Goal: Transaction & Acquisition: Purchase product/service

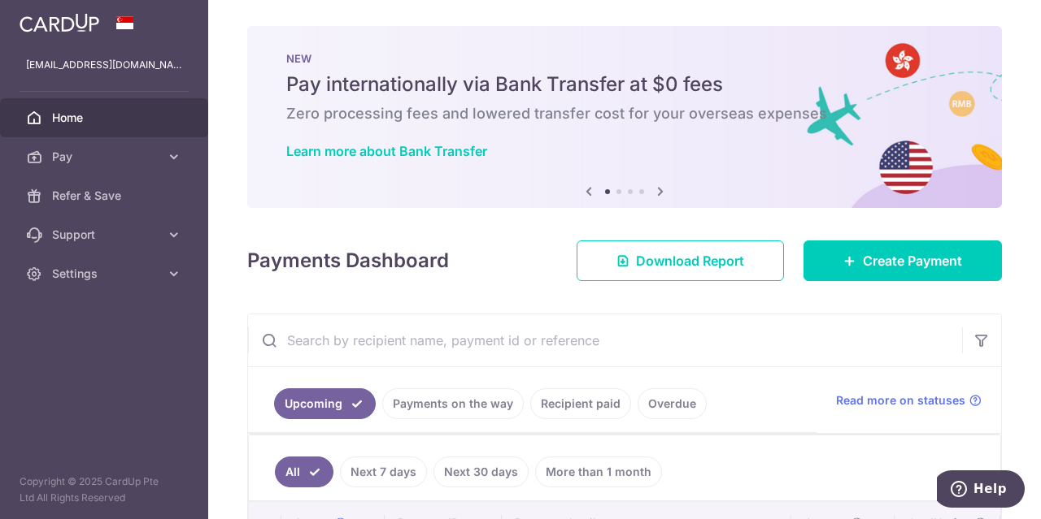
scroll to position [167, 0]
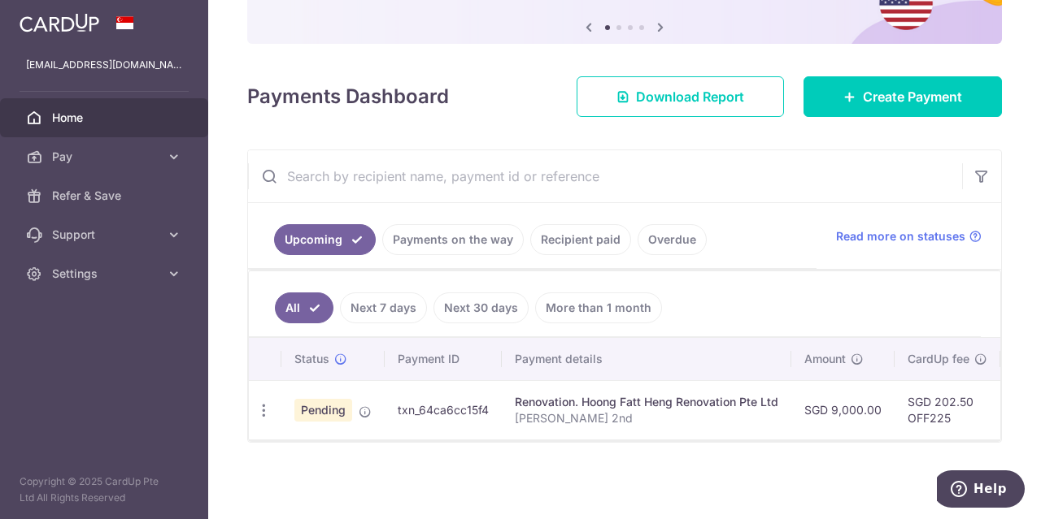
click at [93, 115] on span "Home" at bounding box center [105, 118] width 107 height 16
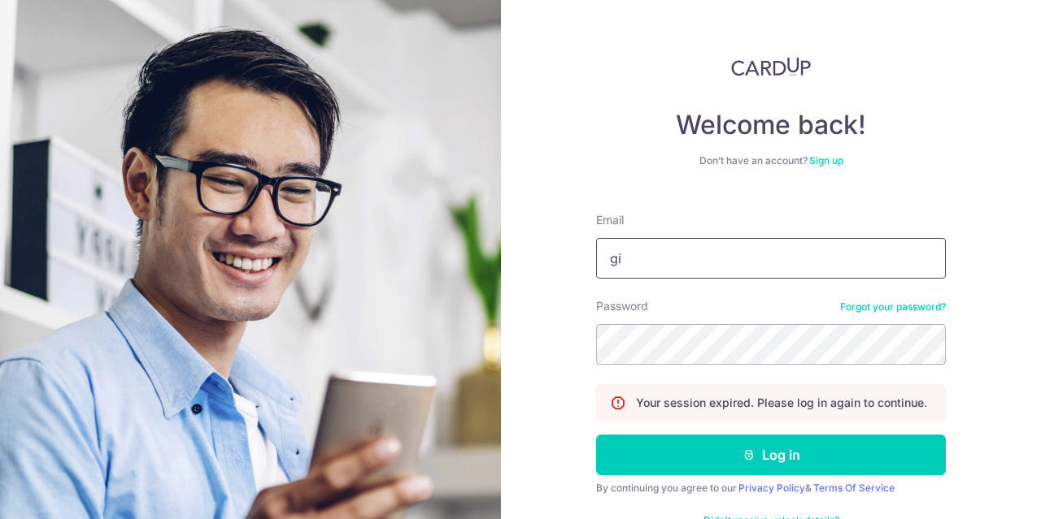
type input "g"
type input "[EMAIL_ADDRESS][DOMAIN_NAME]"
click at [596, 435] on button "Log in" at bounding box center [771, 455] width 350 height 41
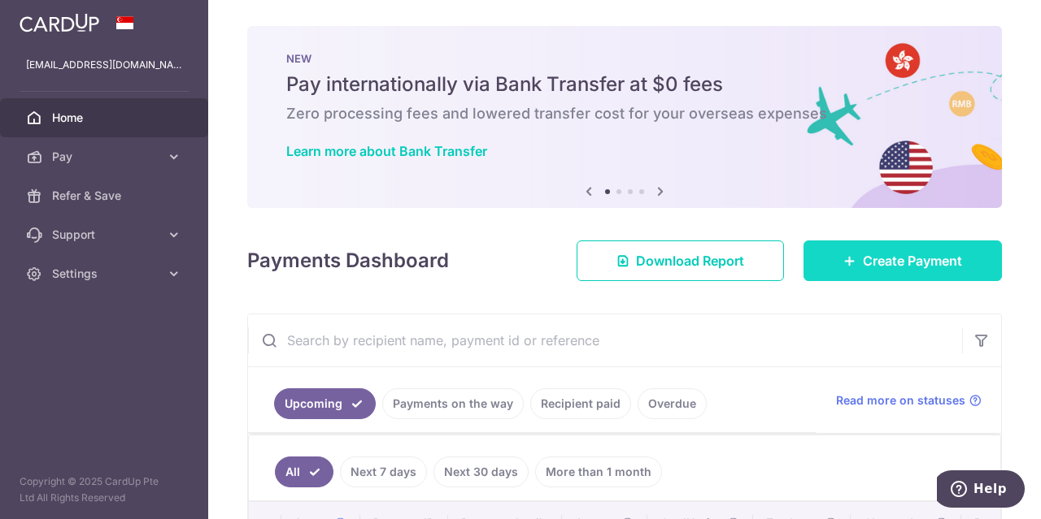
click at [907, 263] on span "Create Payment" at bounding box center [912, 261] width 99 height 20
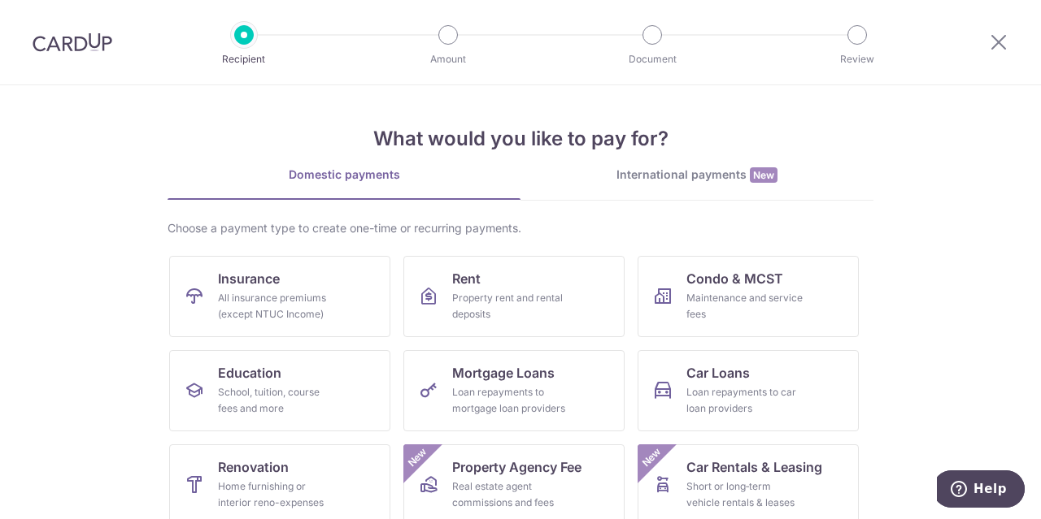
scroll to position [81, 0]
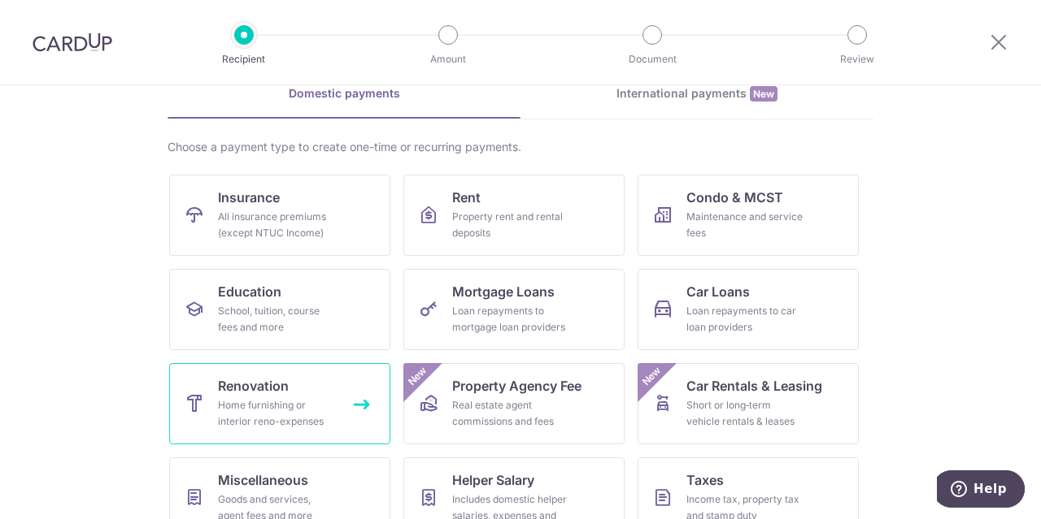
click at [265, 386] on span "Renovation" at bounding box center [253, 386] width 71 height 20
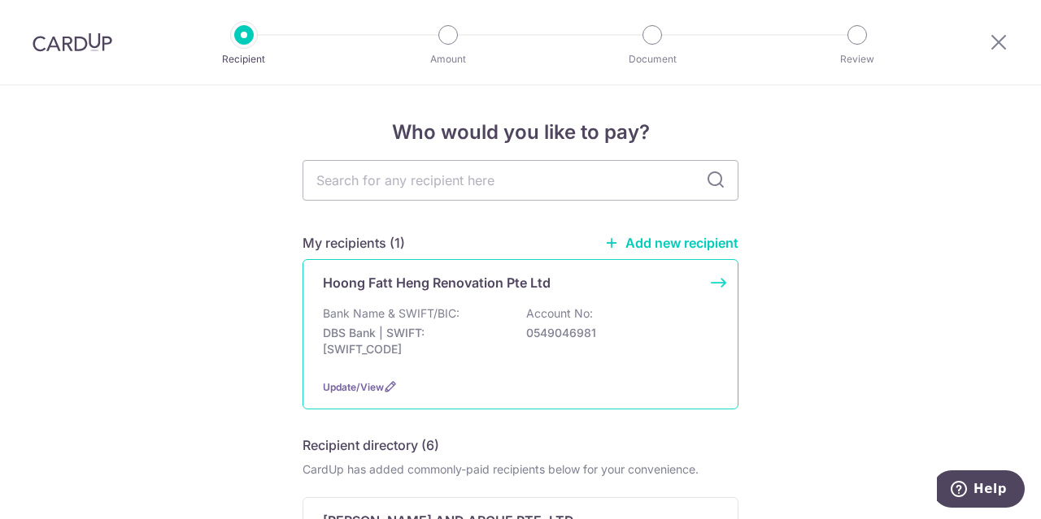
click at [456, 286] on p "Hoong Fatt Heng Renovation Pte Ltd" at bounding box center [437, 283] width 228 height 20
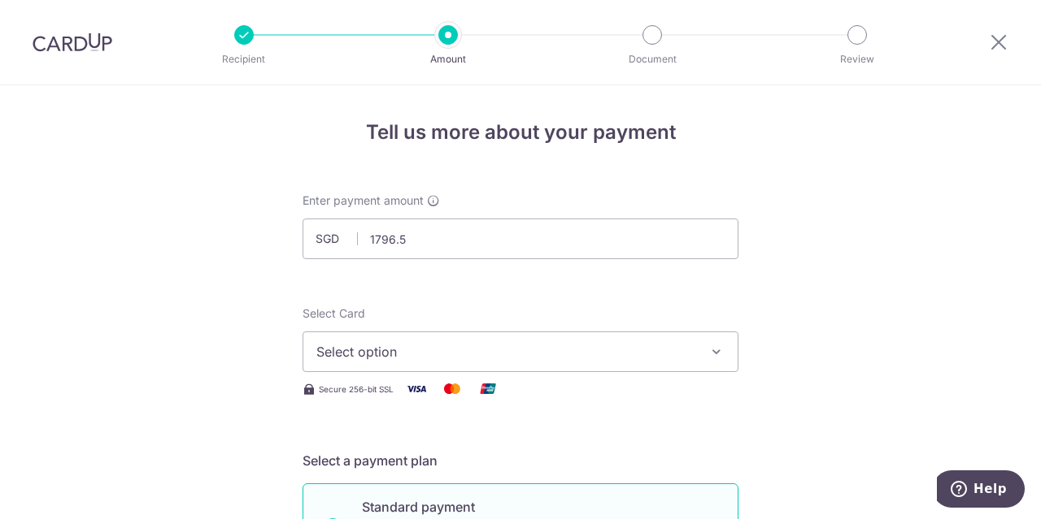
type input "1,796.50"
click at [408, 355] on span "Select option" at bounding box center [505, 352] width 379 height 20
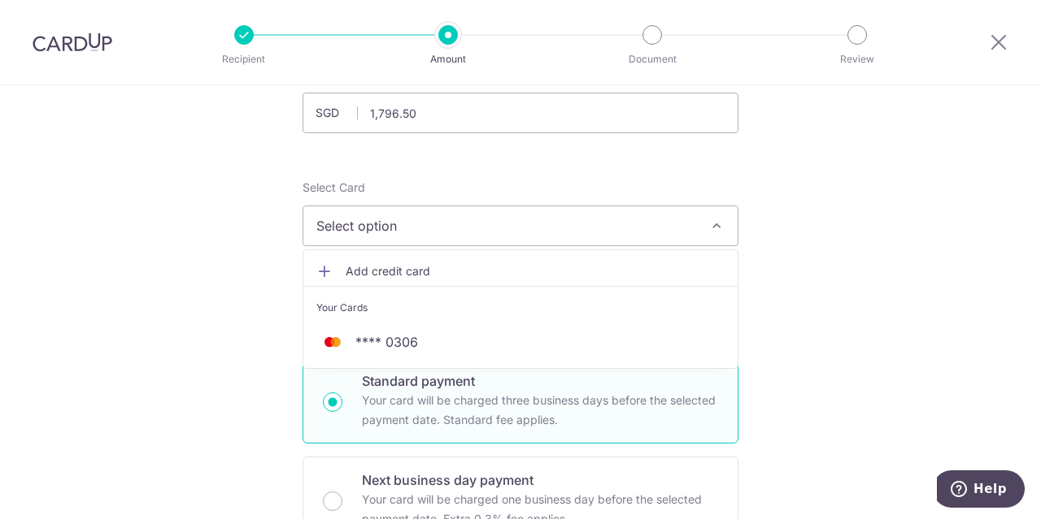
scroll to position [244, 0]
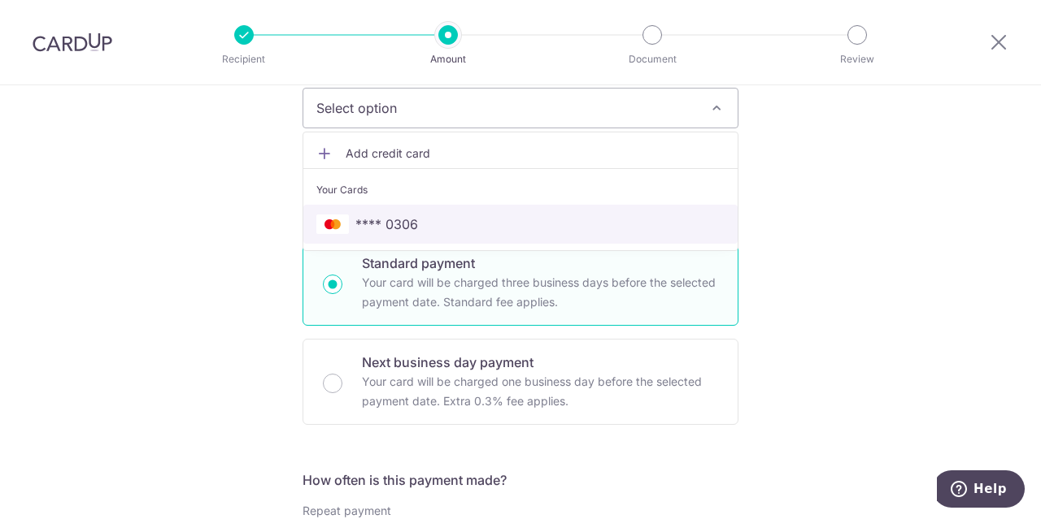
click at [411, 224] on span "**** 0306" at bounding box center [386, 225] width 63 height 20
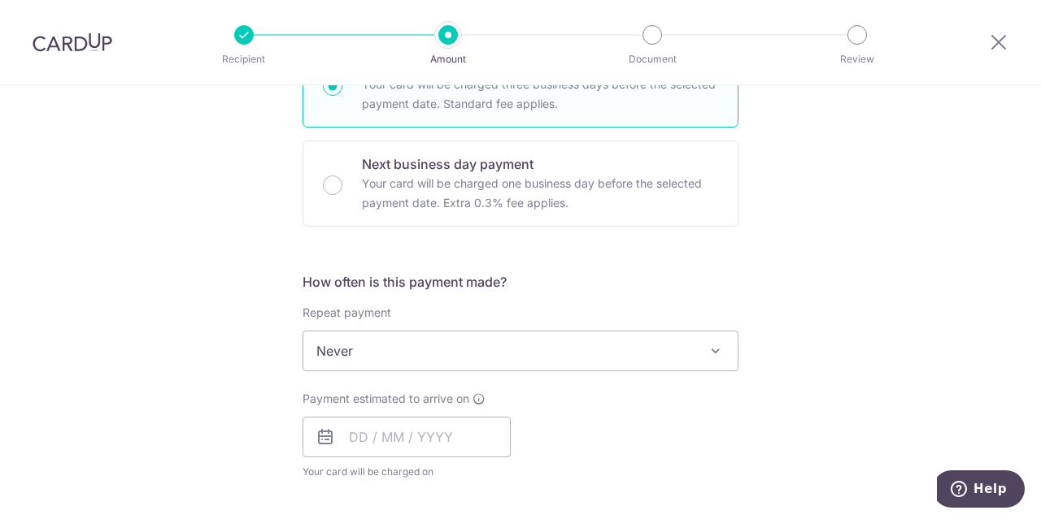
scroll to position [569, 0]
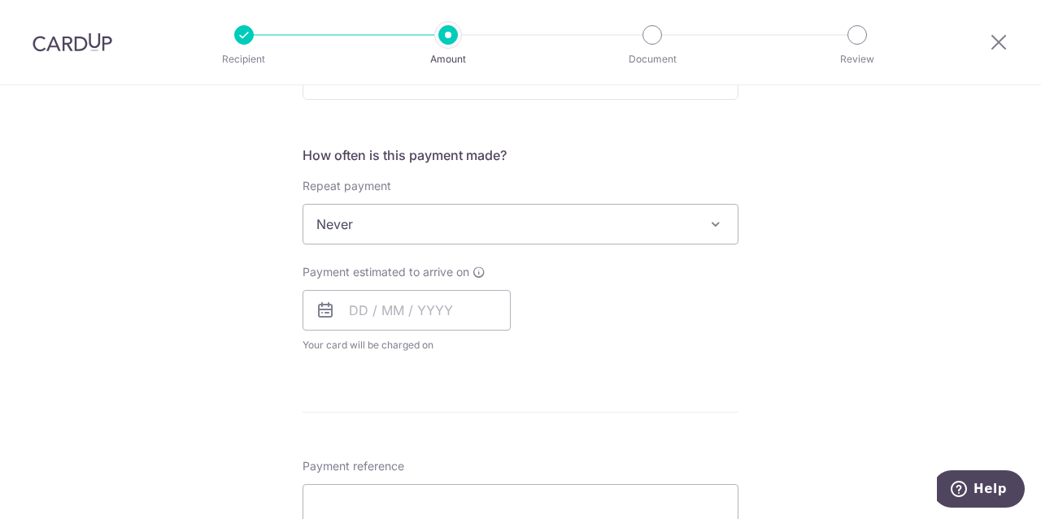
click at [639, 212] on span "Never" at bounding box center [520, 224] width 434 height 39
click at [417, 304] on input "text" at bounding box center [406, 310] width 208 height 41
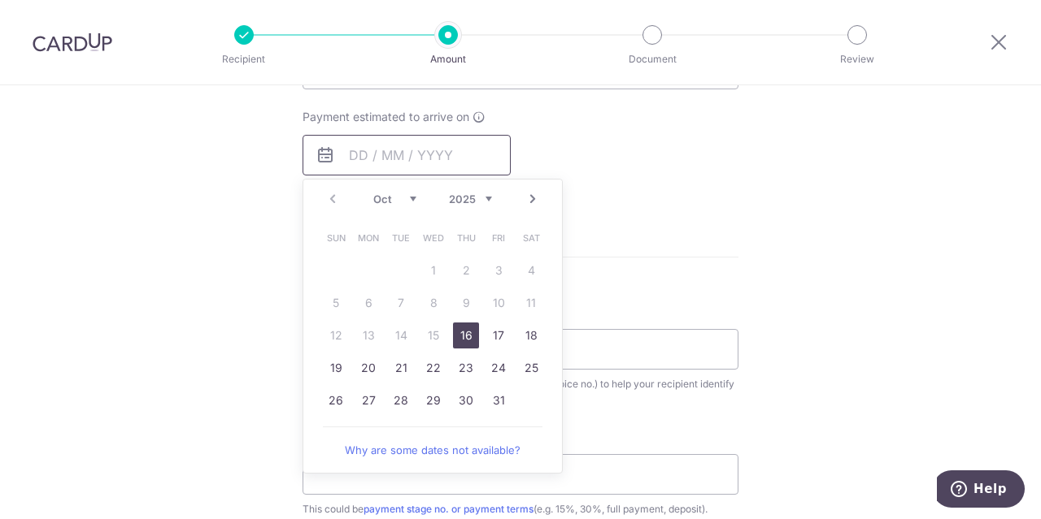
scroll to position [732, 0]
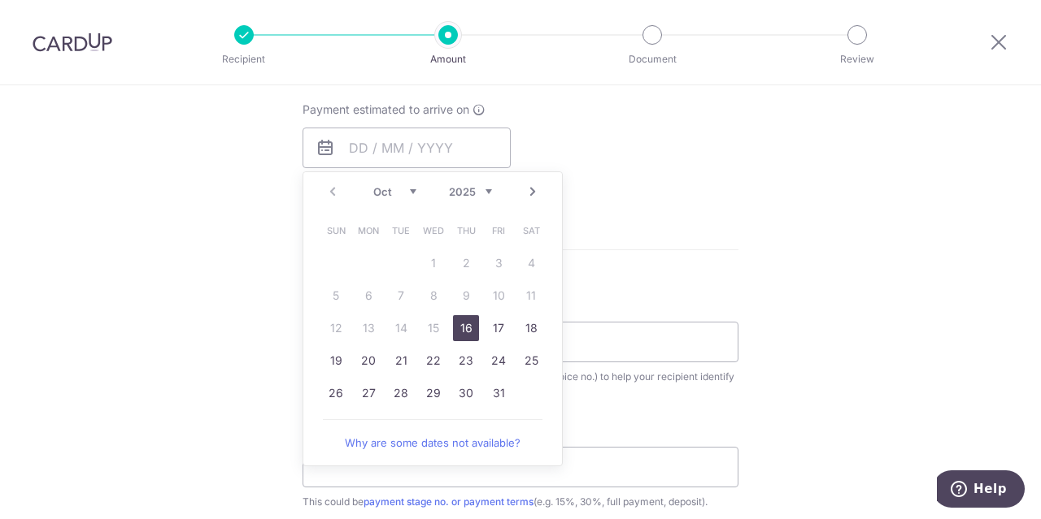
click at [459, 329] on link "16" at bounding box center [466, 328] width 26 height 26
type input "16/10/2025"
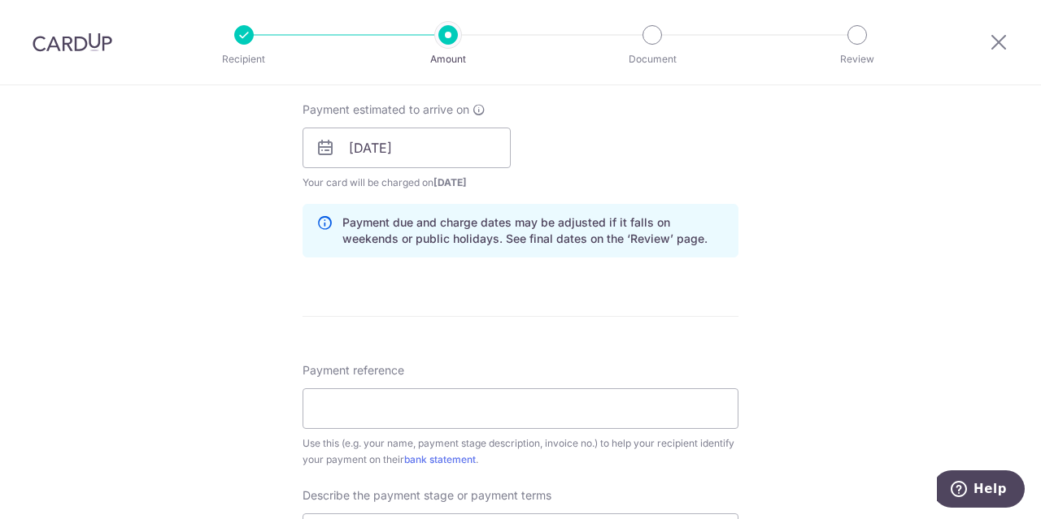
click at [672, 183] on div "Payment estimated to arrive on 16/10/2025 Prev Next Oct Nov Dec 2025 2026 2027 …" at bounding box center [520, 146] width 455 height 89
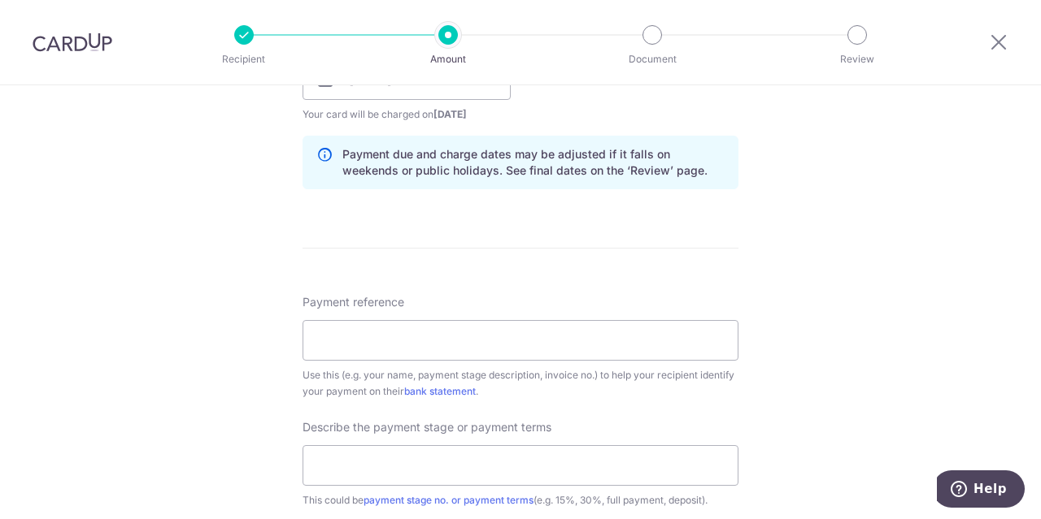
scroll to position [894, 0]
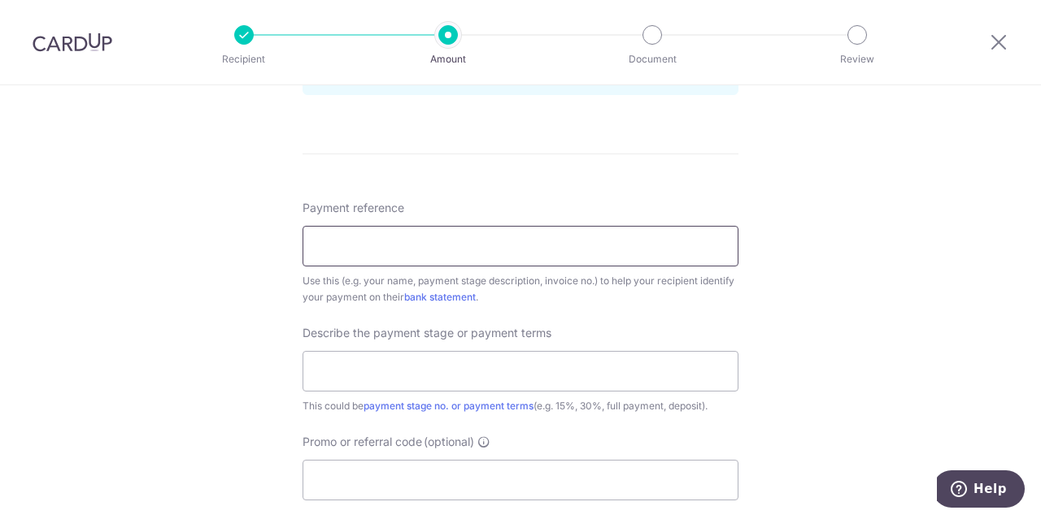
click at [639, 247] on input "Payment reference" at bounding box center [520, 246] width 436 height 41
click at [421, 248] on input "WenDe Reno #2" at bounding box center [520, 246] width 436 height 41
type input "WenDe Reno Electrical #1"
click at [435, 355] on input "text" at bounding box center [520, 371] width 436 height 41
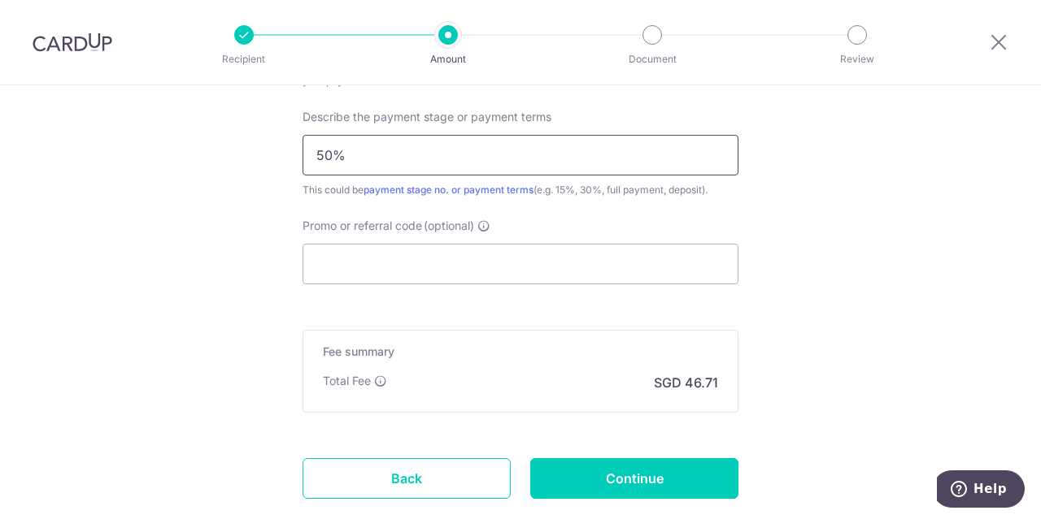
scroll to position [1208, 0]
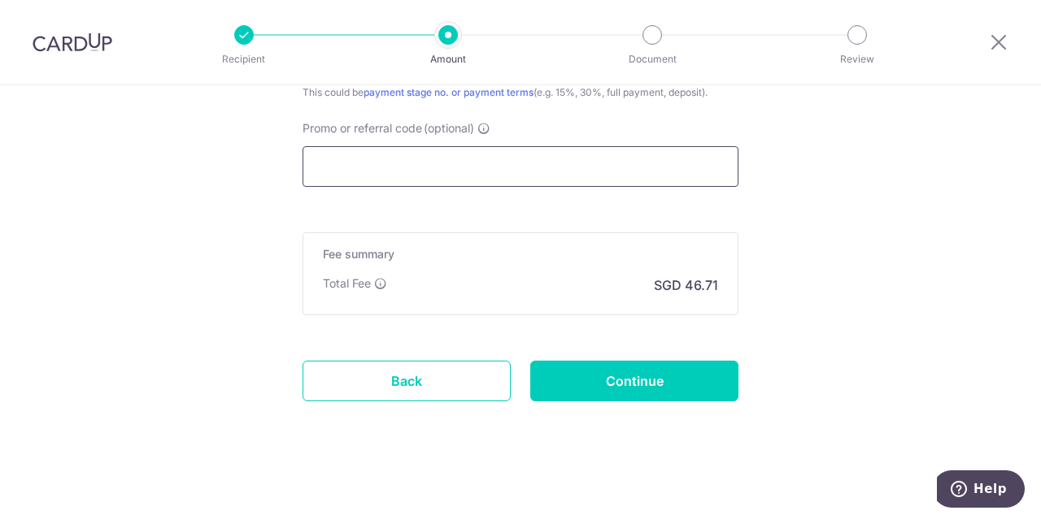
type input "50%"
click at [431, 150] on input "Promo or referral code (optional)" at bounding box center [520, 166] width 436 height 41
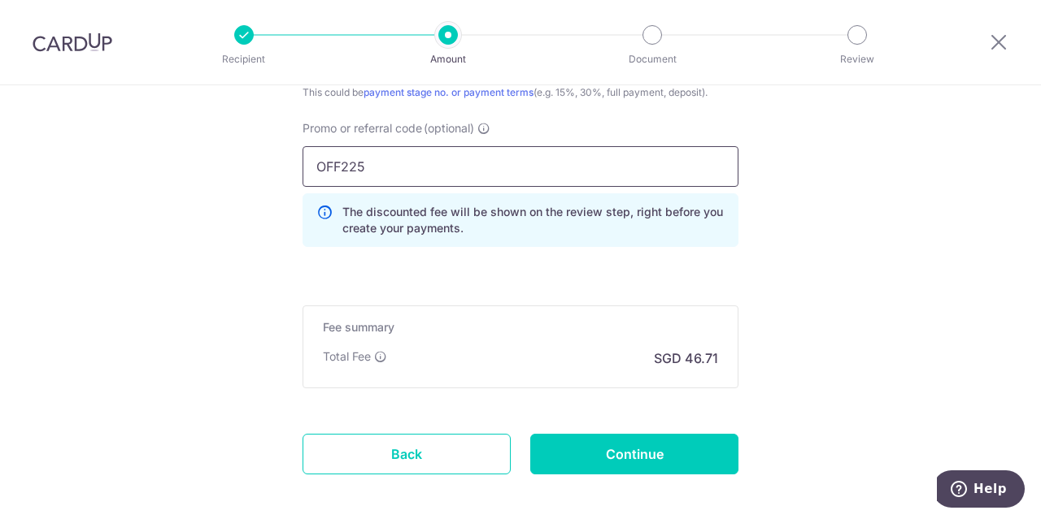
type input "OFF225"
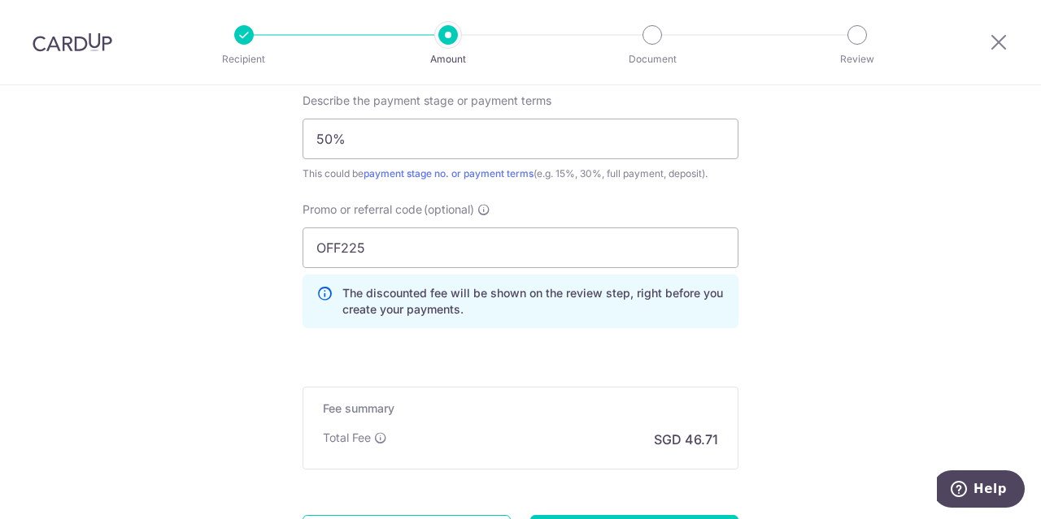
scroll to position [1280, 0]
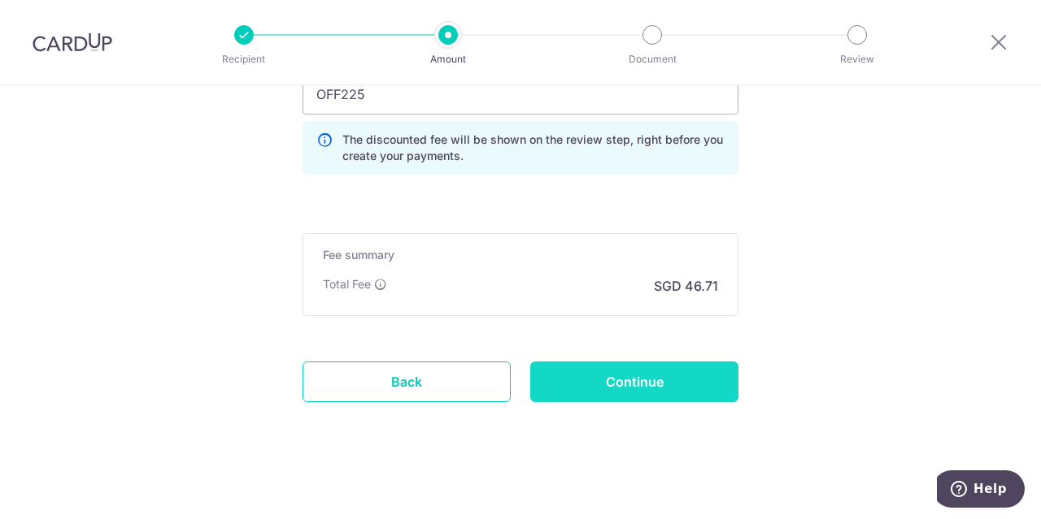
click at [654, 370] on input "Continue" at bounding box center [634, 382] width 208 height 41
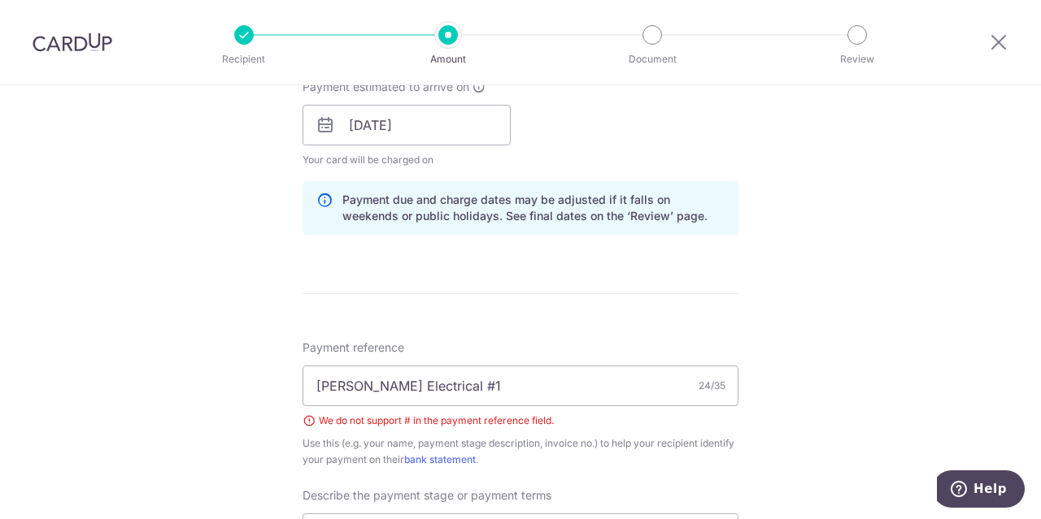
scroll to position [917, 0]
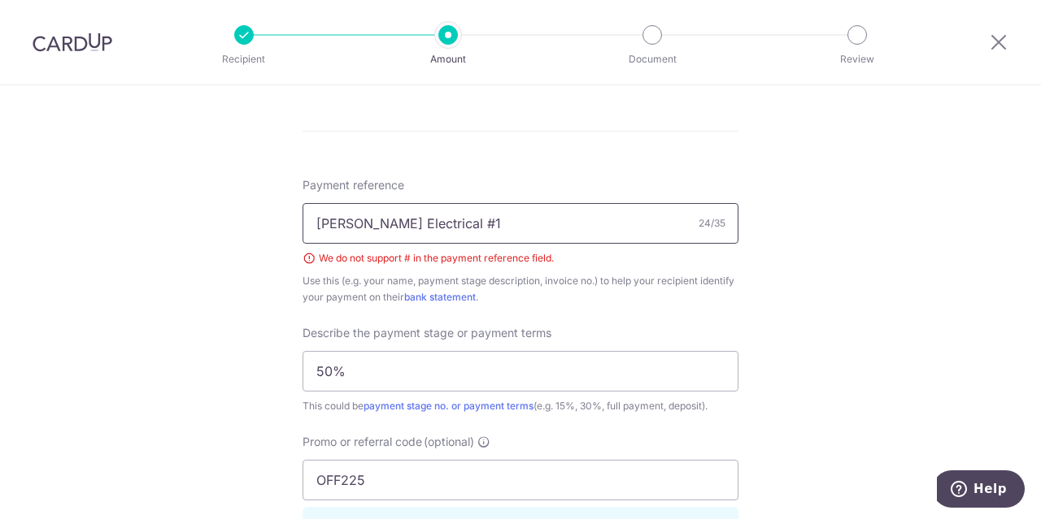
click at [470, 224] on input "WenDe Reno Electrical #1" at bounding box center [520, 223] width 436 height 41
type input "1,796.50"
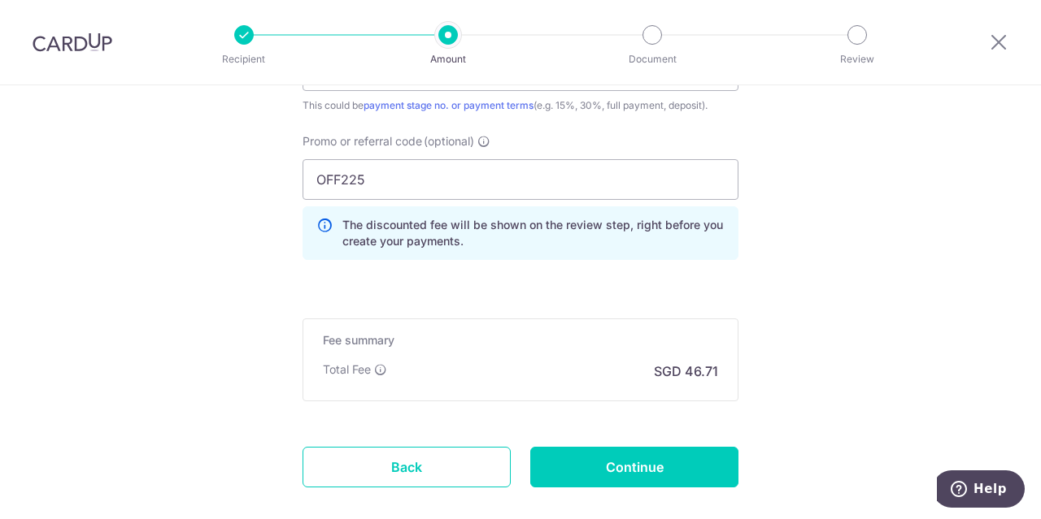
scroll to position [1303, 0]
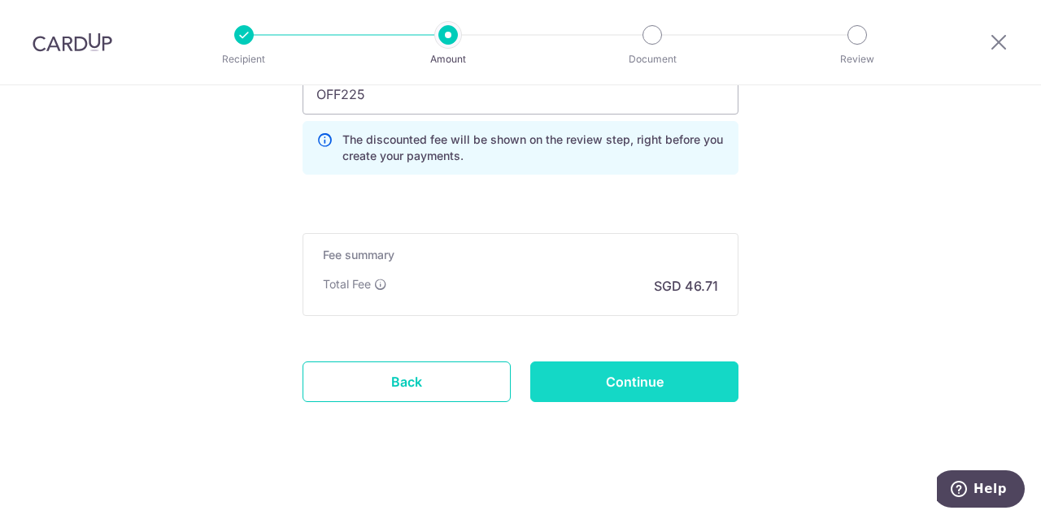
type input "WenDe Reno Electrical 1"
click at [639, 370] on input "Continue" at bounding box center [634, 382] width 208 height 41
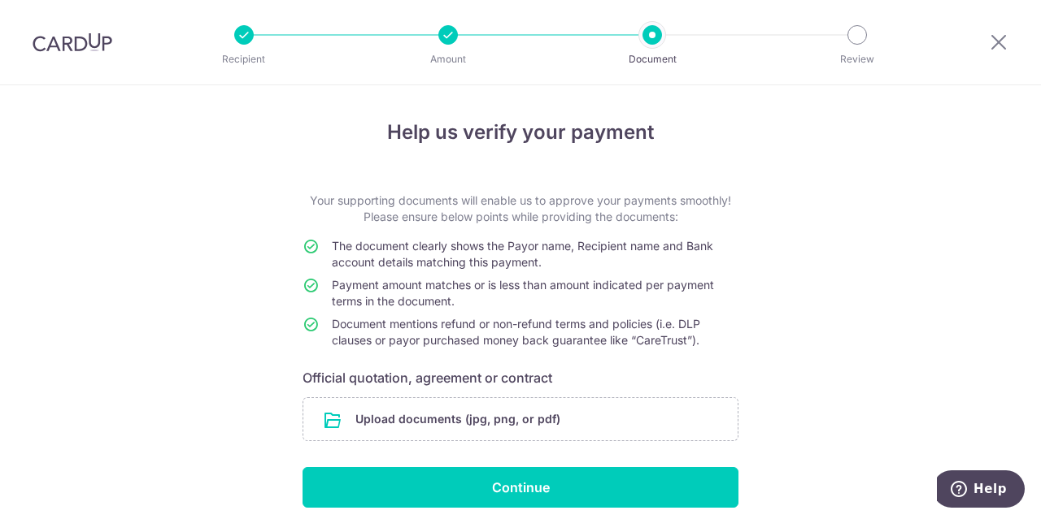
scroll to position [63, 0]
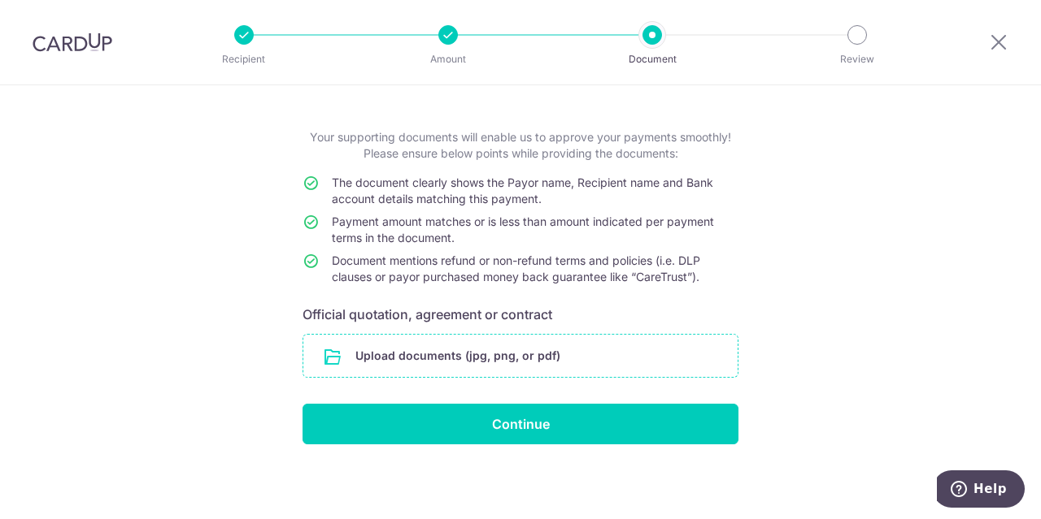
click at [472, 352] on input "file" at bounding box center [520, 356] width 434 height 42
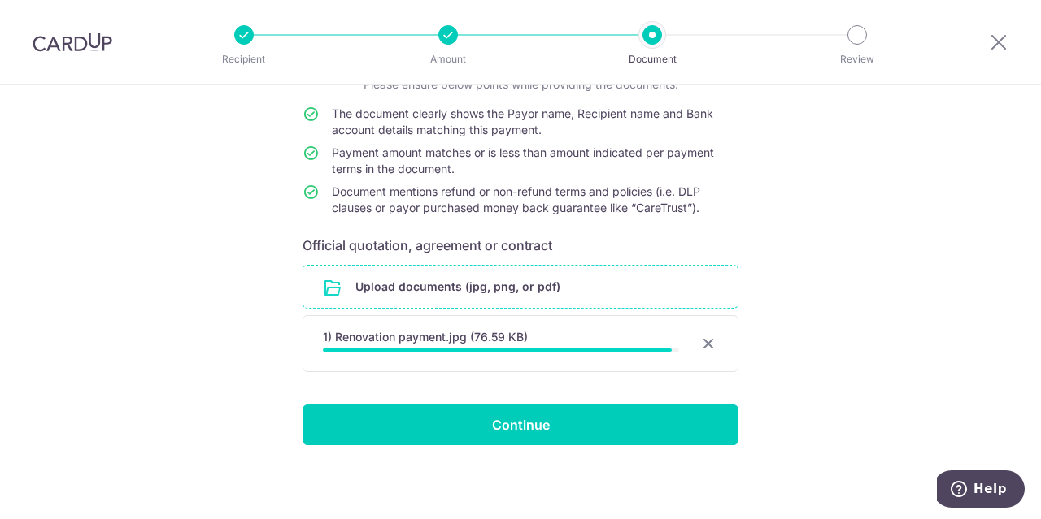
scroll to position [130, 0]
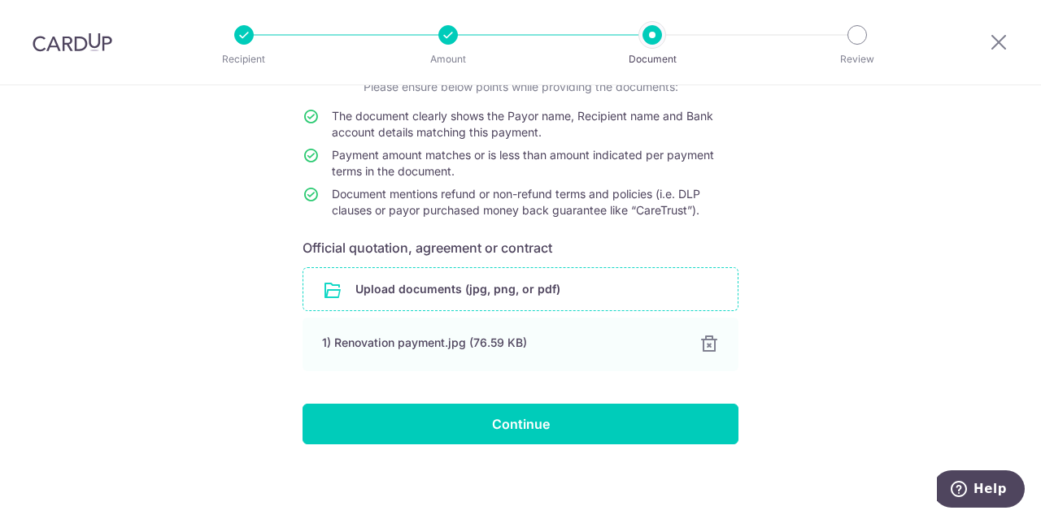
click at [507, 287] on input "file" at bounding box center [520, 289] width 434 height 42
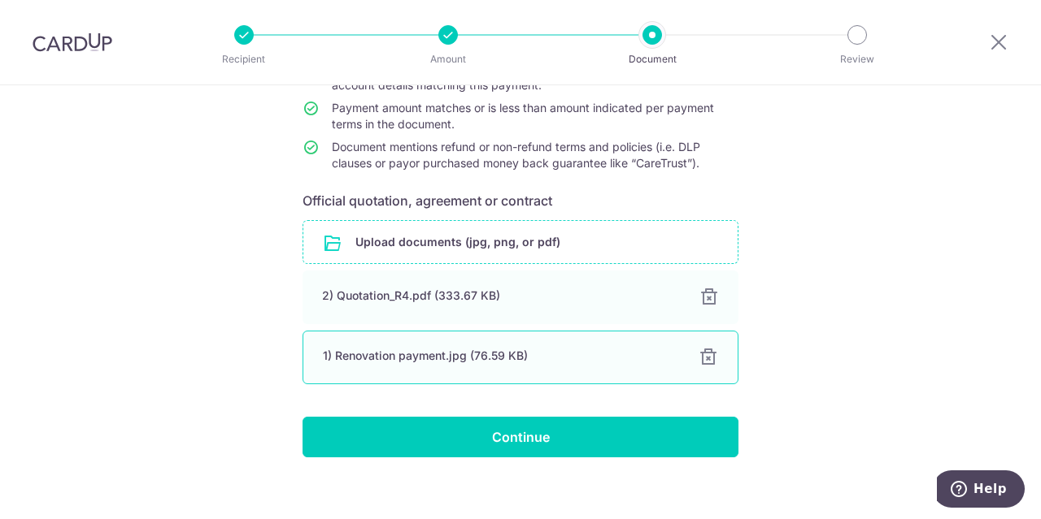
scroll to position [190, 0]
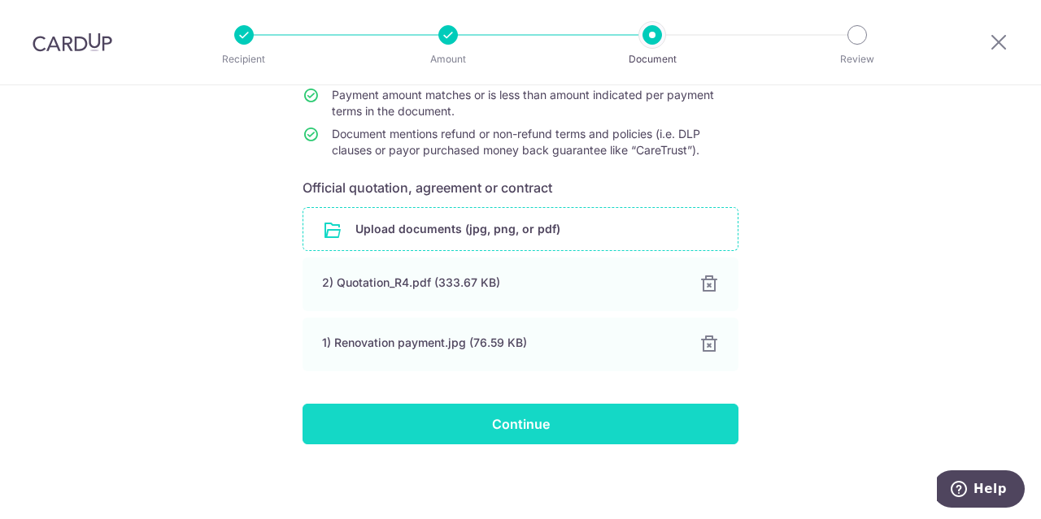
click at [522, 418] on input "Continue" at bounding box center [520, 424] width 436 height 41
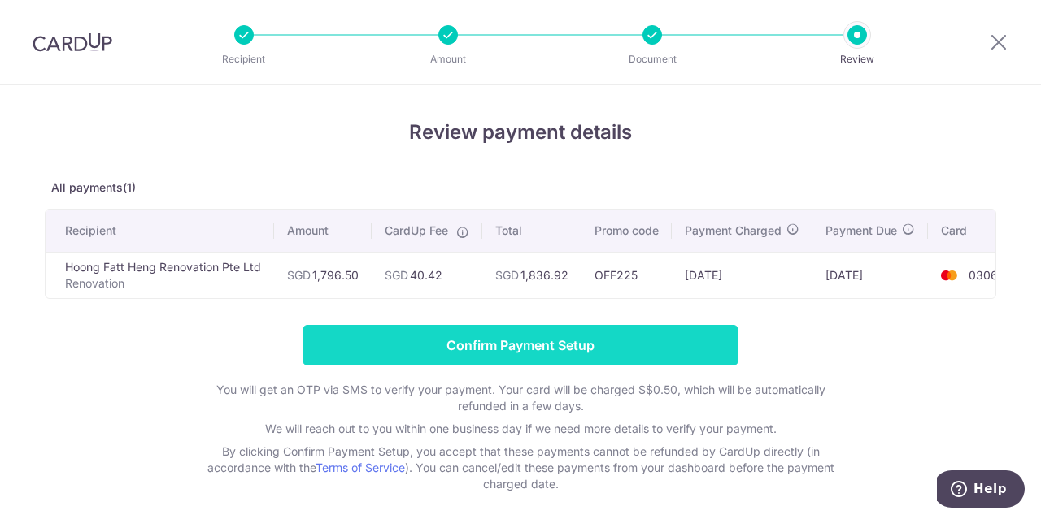
click at [603, 355] on input "Confirm Payment Setup" at bounding box center [520, 345] width 436 height 41
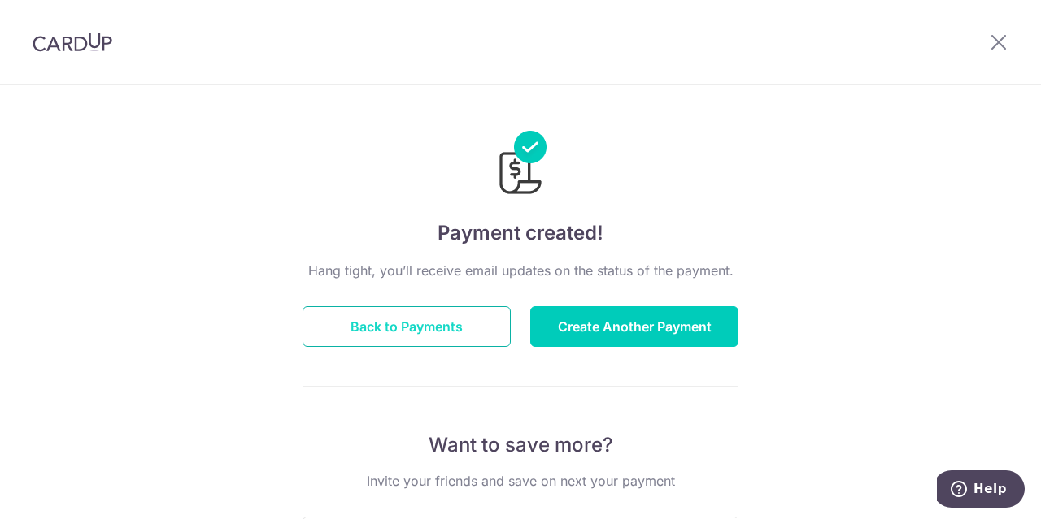
click at [457, 341] on button "Back to Payments" at bounding box center [406, 326] width 208 height 41
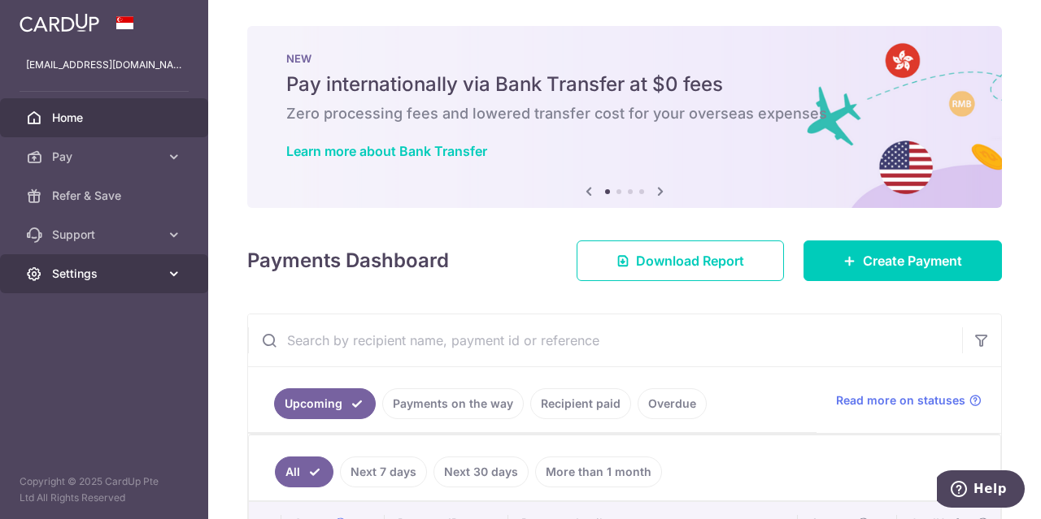
click at [107, 280] on span "Settings" at bounding box center [105, 274] width 107 height 16
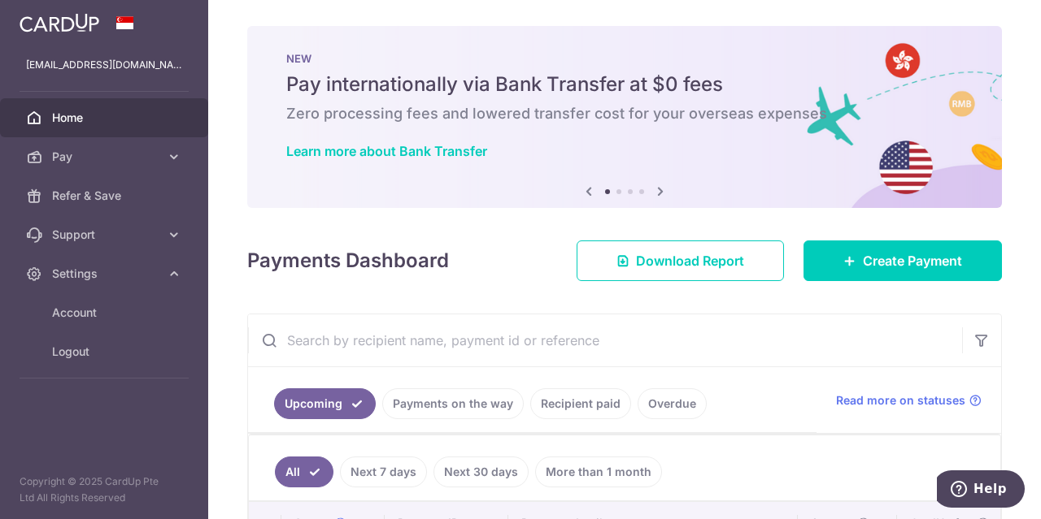
click at [99, 111] on span "Home" at bounding box center [105, 118] width 107 height 16
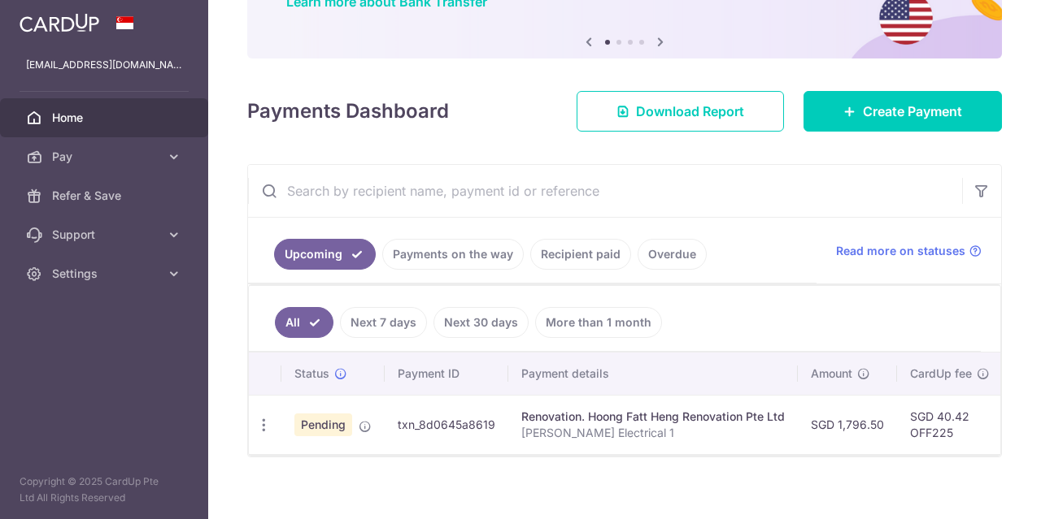
scroll to position [167, 0]
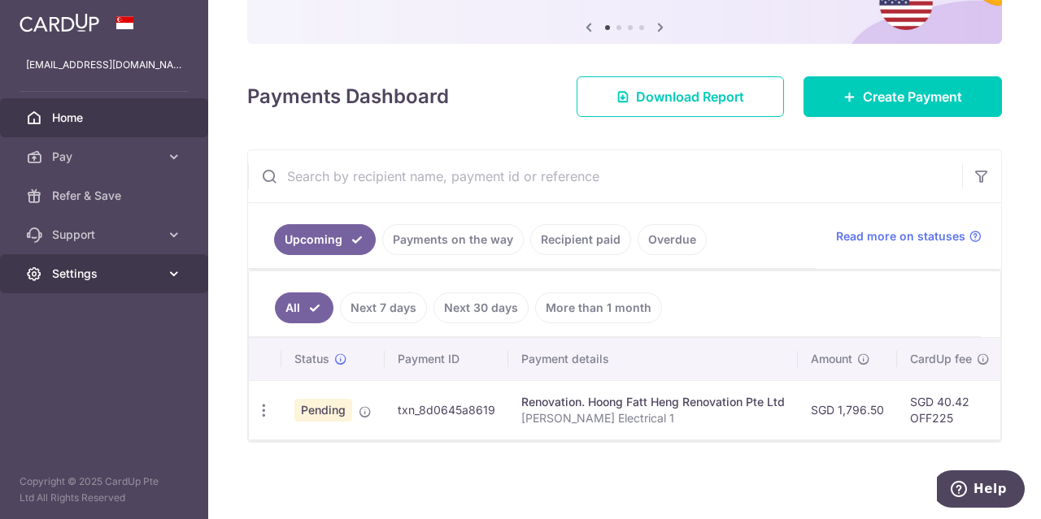
click at [139, 271] on span "Settings" at bounding box center [105, 274] width 107 height 16
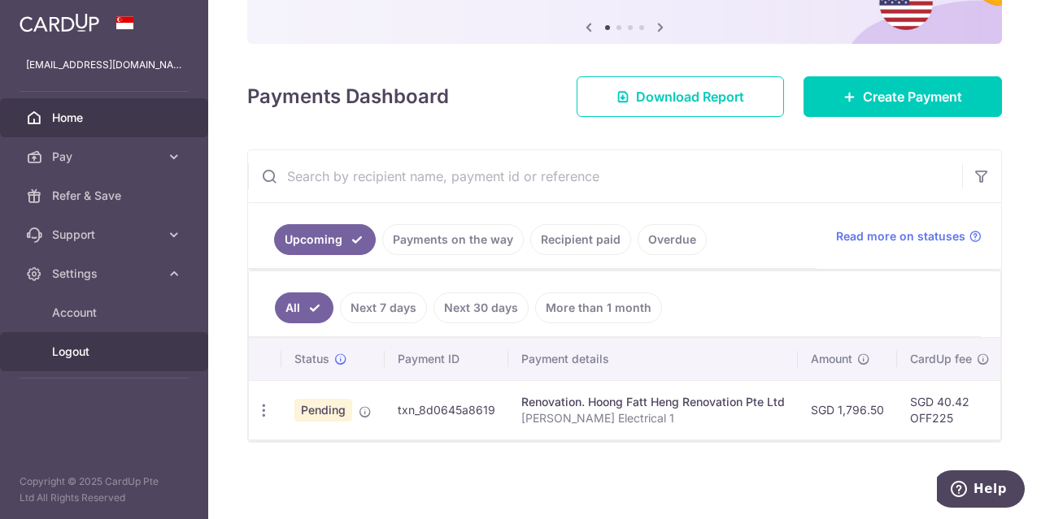
click at [130, 346] on span "Logout" at bounding box center [105, 352] width 107 height 16
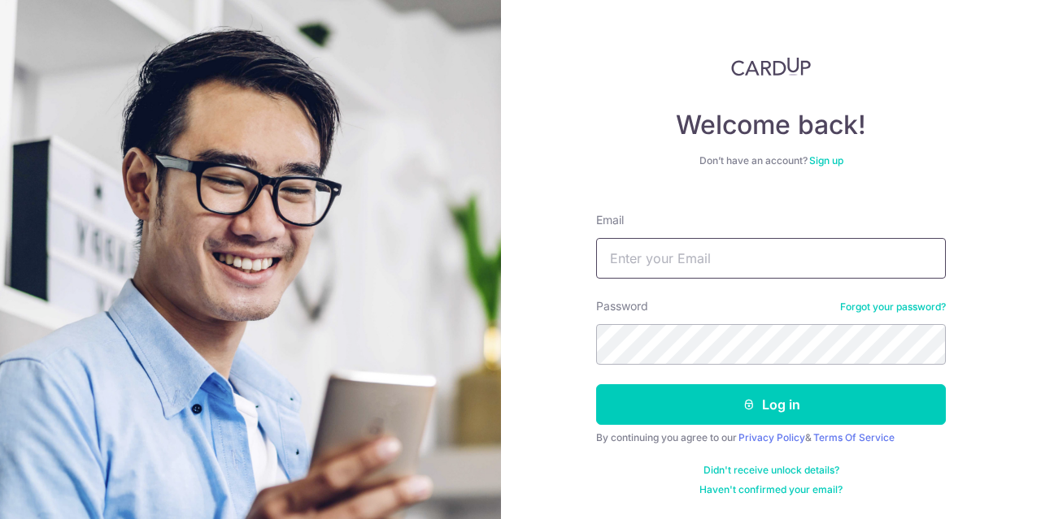
click at [697, 251] on input "Email" at bounding box center [771, 258] width 350 height 41
type input "[EMAIL_ADDRESS][DOMAIN_NAME]"
click at [596, 385] on button "Log in" at bounding box center [771, 405] width 350 height 41
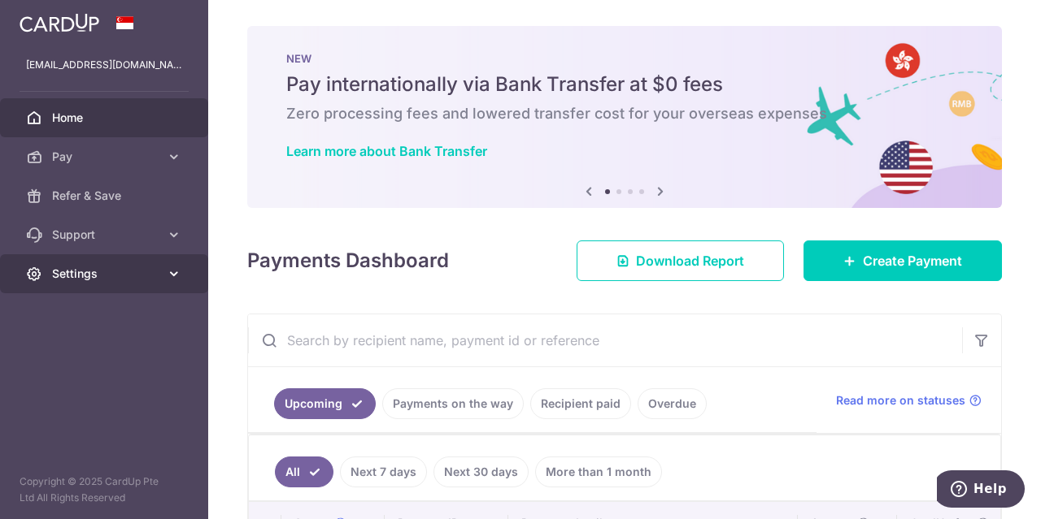
click at [113, 272] on span "Settings" at bounding box center [105, 274] width 107 height 16
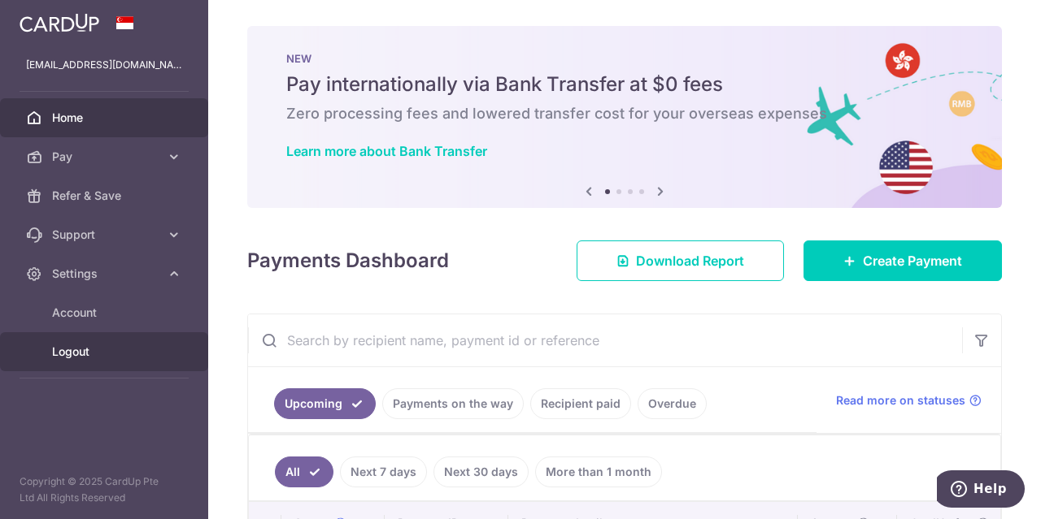
click at [93, 339] on link "Logout" at bounding box center [104, 352] width 208 height 39
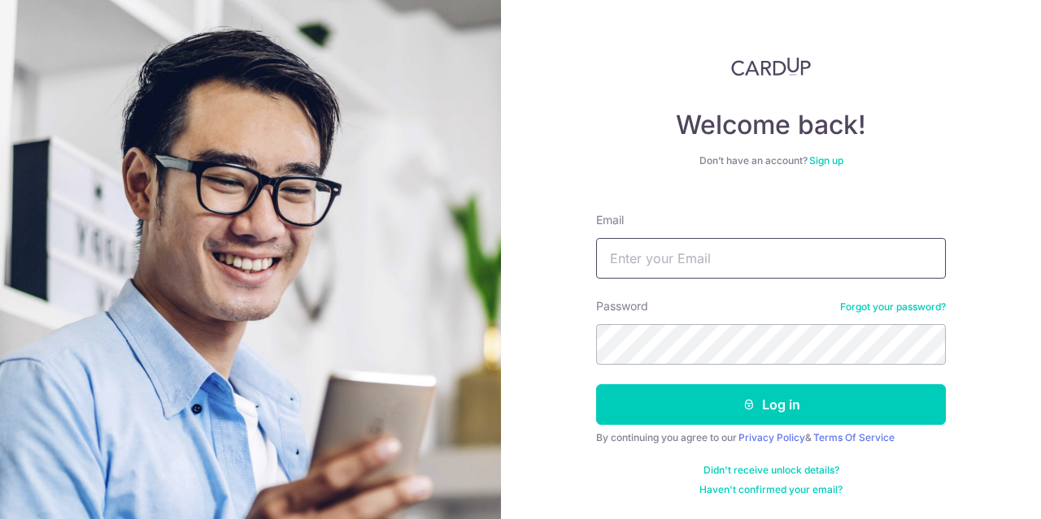
click at [686, 250] on input "Email" at bounding box center [771, 258] width 350 height 41
type input "giovannatayse@gmail.com"
click at [596, 385] on button "Log in" at bounding box center [771, 405] width 350 height 41
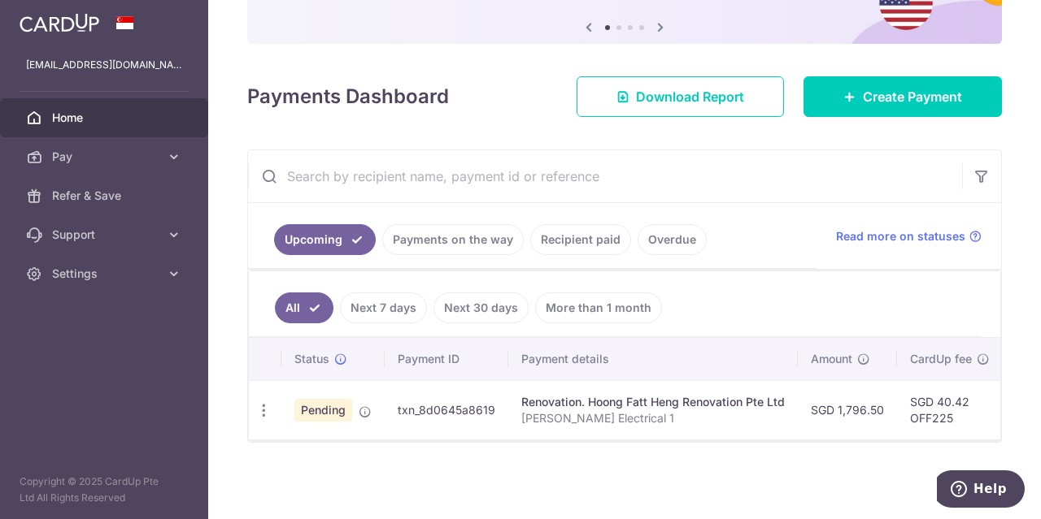
scroll to position [167, 0]
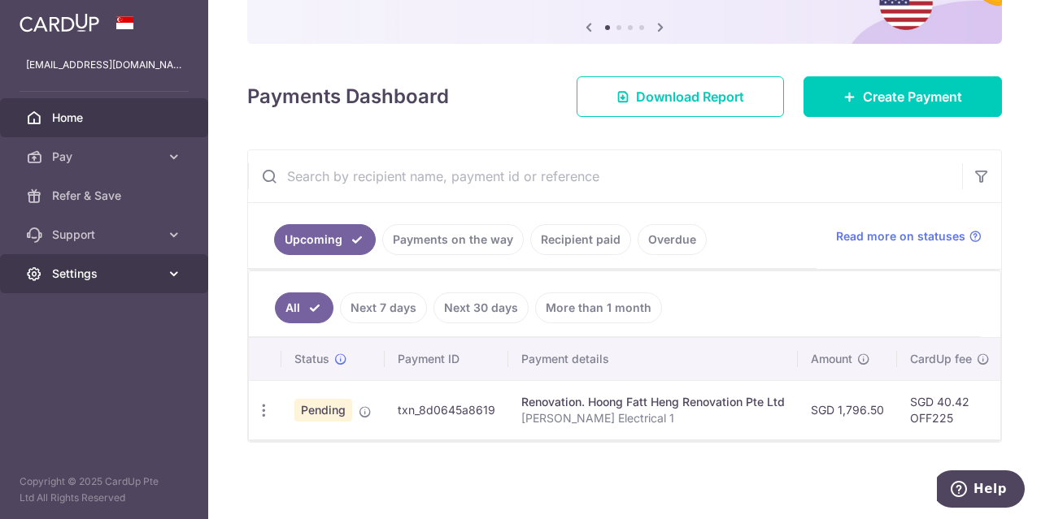
click at [128, 282] on link "Settings" at bounding box center [104, 273] width 208 height 39
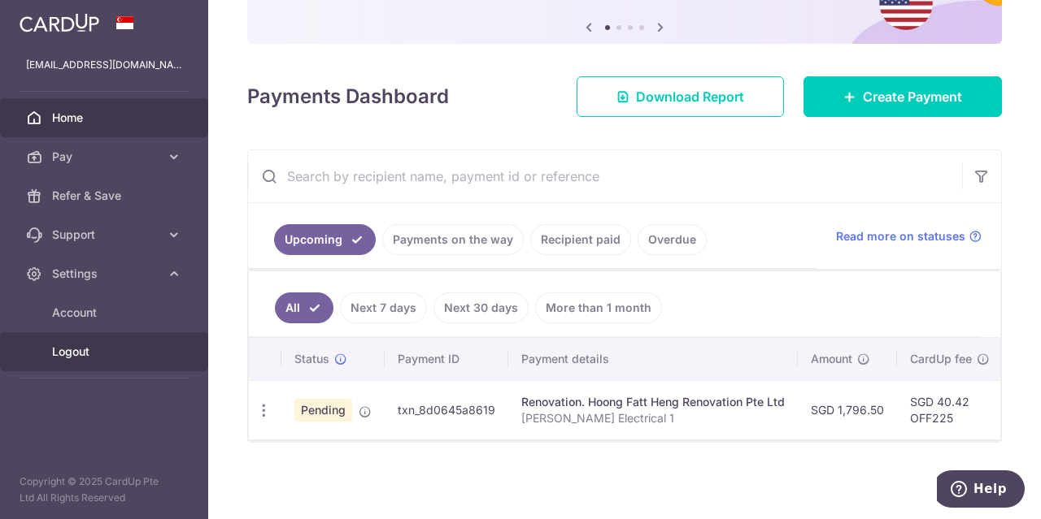
click at [133, 357] on span "Logout" at bounding box center [105, 352] width 107 height 16
